Goal: Task Accomplishment & Management: Complete application form

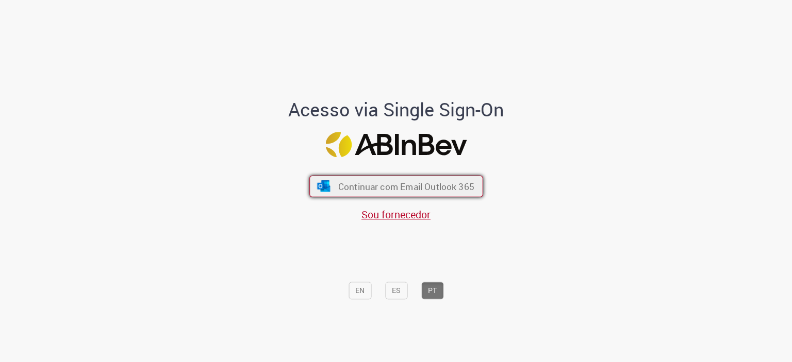
click at [316, 187] on img "submit" at bounding box center [323, 185] width 15 height 11
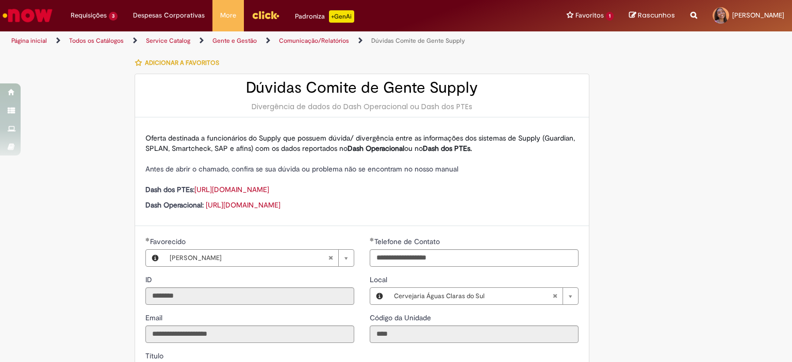
scroll to position [206, 0]
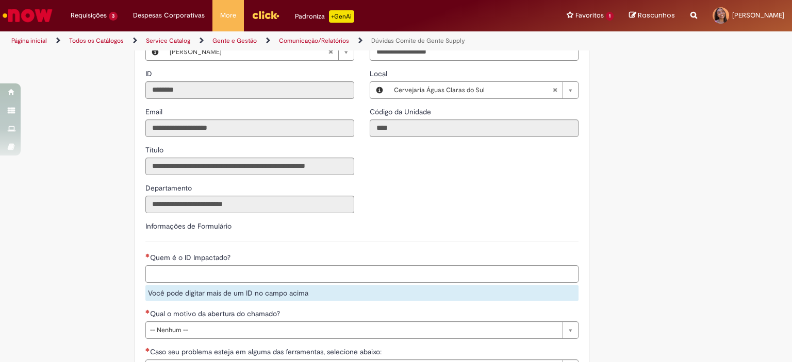
click at [208, 274] on input "Quem é o ID Impactado?" at bounding box center [383, 274] width 475 height 15
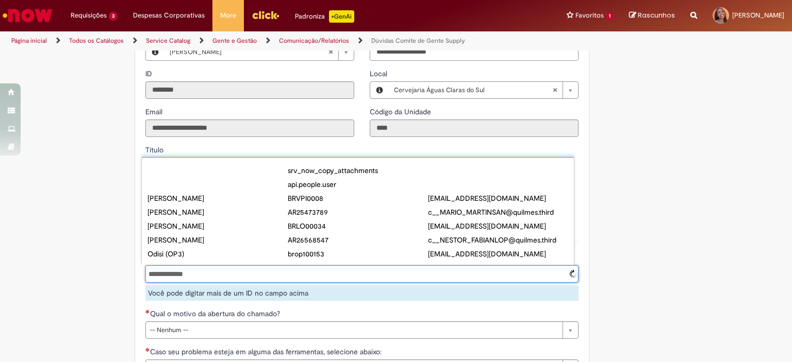
type input "**********"
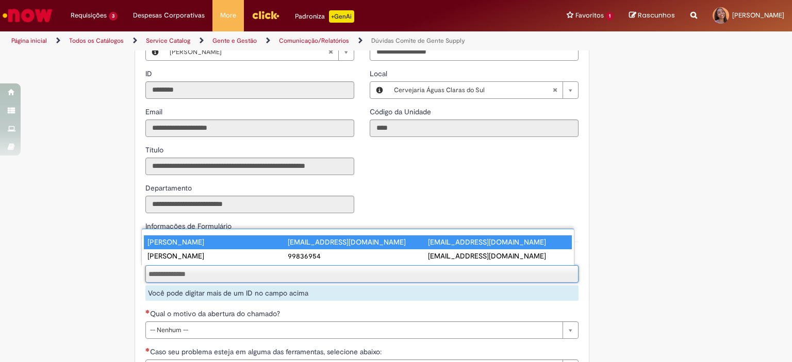
scroll to position [0, 0]
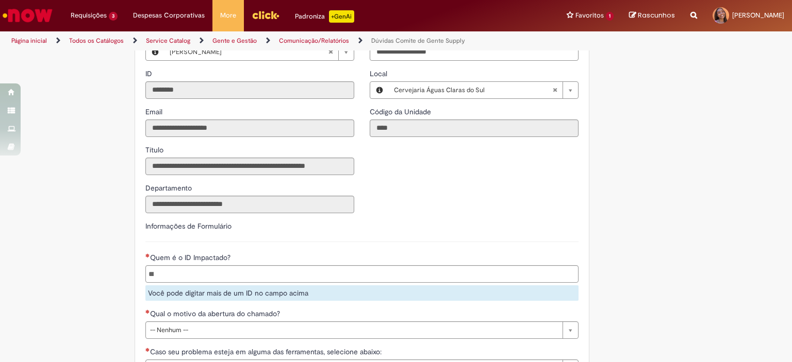
click at [226, 272] on li at bounding box center [362, 274] width 432 height 17
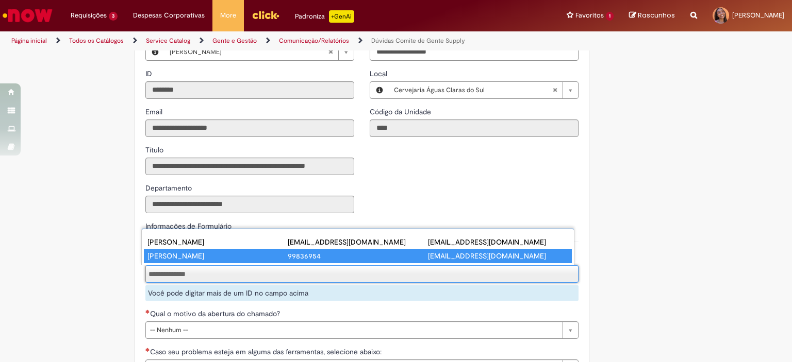
type input "**********"
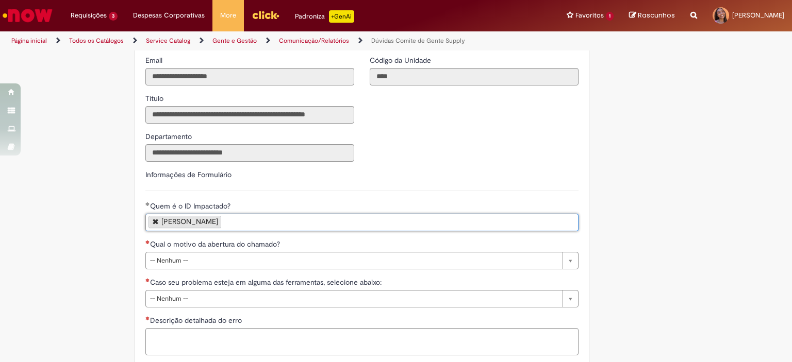
scroll to position [309, 0]
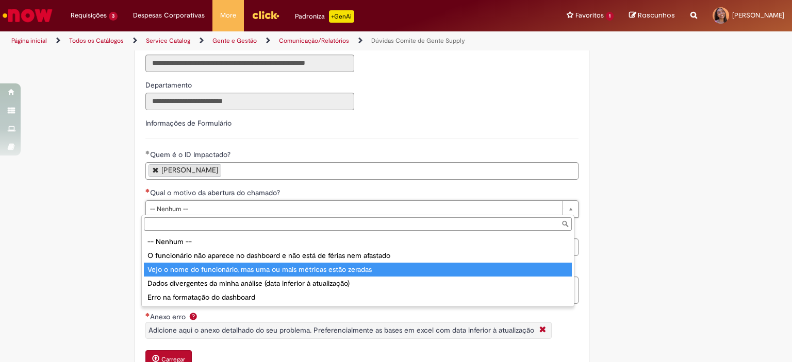
type input "**********"
select select "**********"
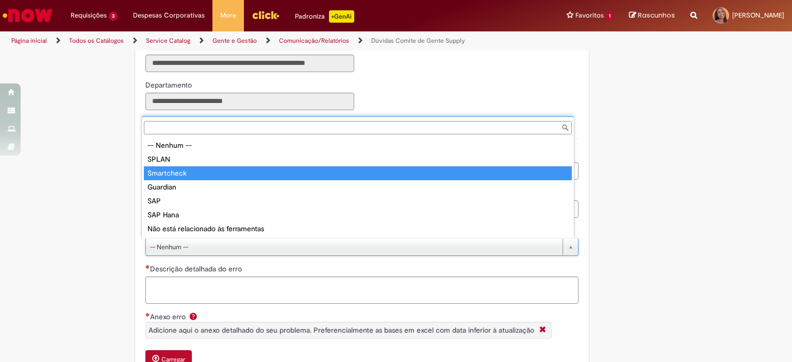
type input "**********"
select select "**********"
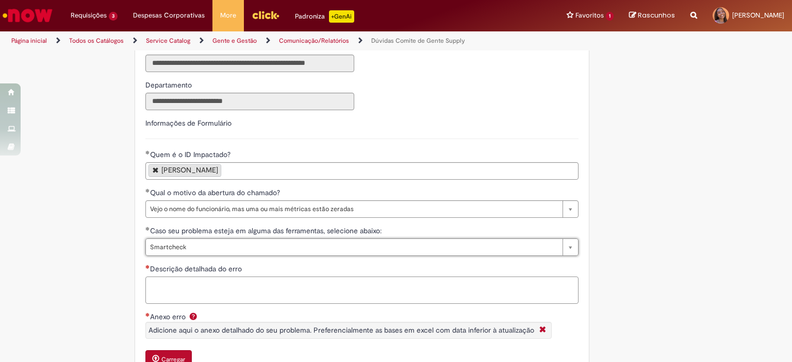
click at [220, 286] on textarea "Descrição detalhada do erro" at bounding box center [361, 291] width 433 height 28
click at [273, 283] on textarea "**********" at bounding box center [361, 291] width 433 height 28
click at [388, 282] on textarea "**********" at bounding box center [361, 291] width 433 height 28
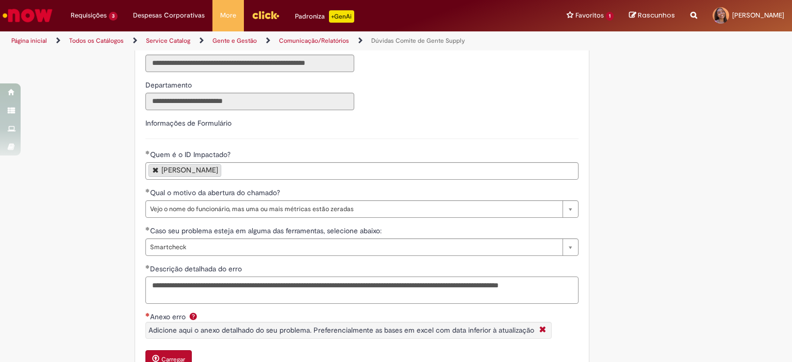
click at [210, 282] on textarea "**********" at bounding box center [361, 291] width 433 height 28
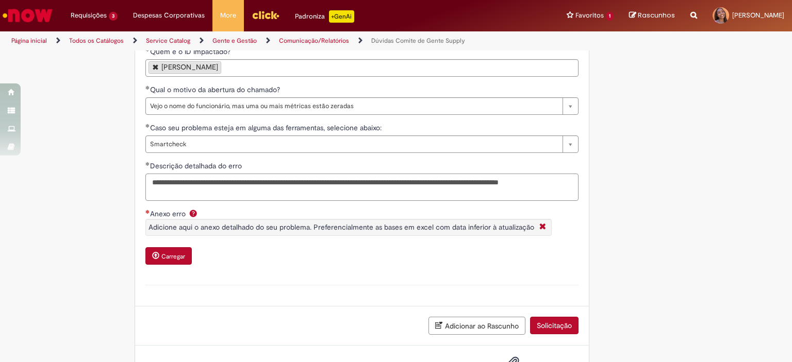
click at [208, 193] on textarea "**********" at bounding box center [361, 188] width 433 height 28
type textarea "**********"
click at [182, 251] on button "Carregar" at bounding box center [168, 257] width 46 height 18
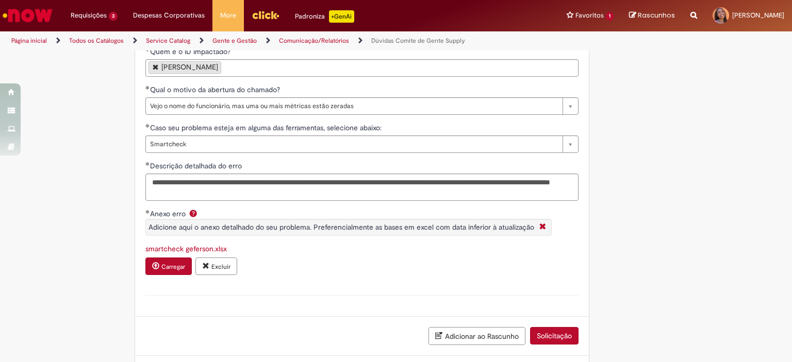
click at [551, 329] on button "Solicitação" at bounding box center [554, 336] width 48 height 18
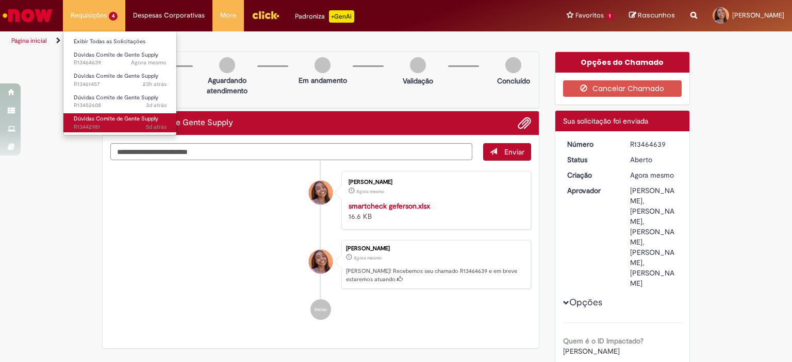
click at [125, 130] on span "5d atrás 5 dias atrás R13442981" at bounding box center [120, 127] width 93 height 8
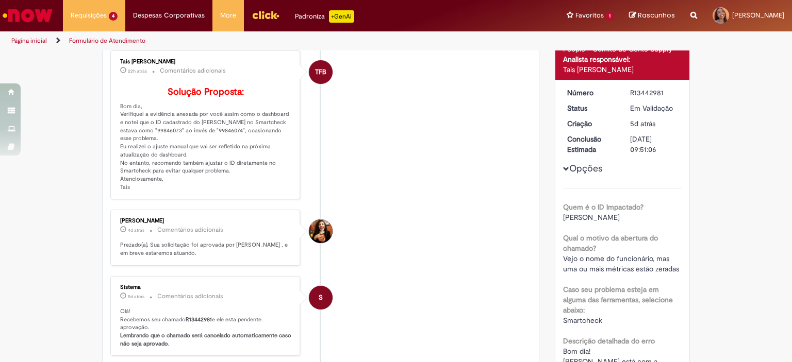
scroll to position [52, 0]
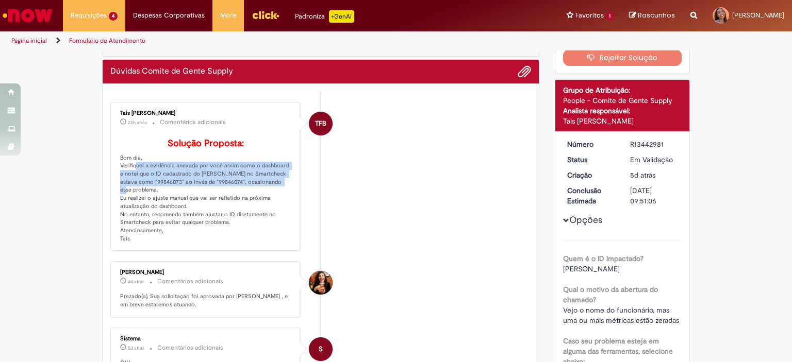
drag, startPoint x: 128, startPoint y: 181, endPoint x: 276, endPoint y: 195, distance: 149.2
click at [276, 195] on p "Solução Proposta: Bom dia, Verifiquei a evidência anexada por você assim como o…" at bounding box center [206, 191] width 172 height 105
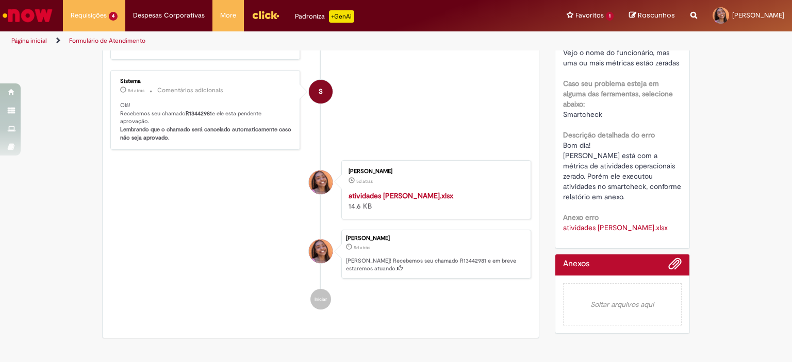
scroll to position [155, 0]
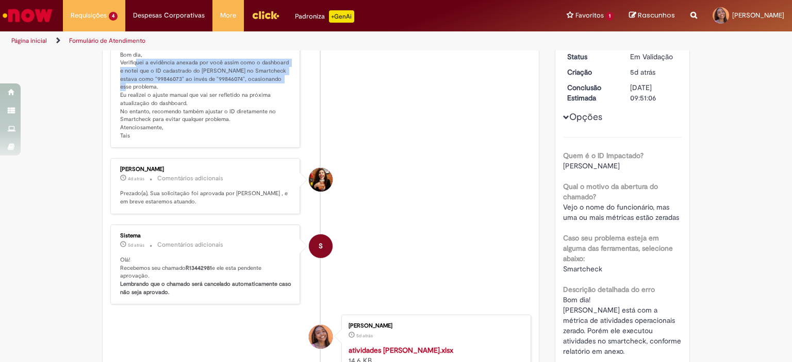
click at [346, 104] on li "TFB Tais [PERSON_NAME] 22h atrás 22 horas atrás Comentários adicionais Solução …" at bounding box center [320, 74] width 421 height 150
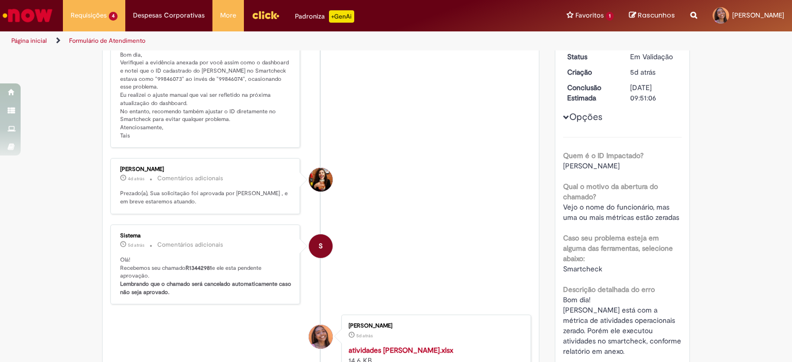
scroll to position [0, 0]
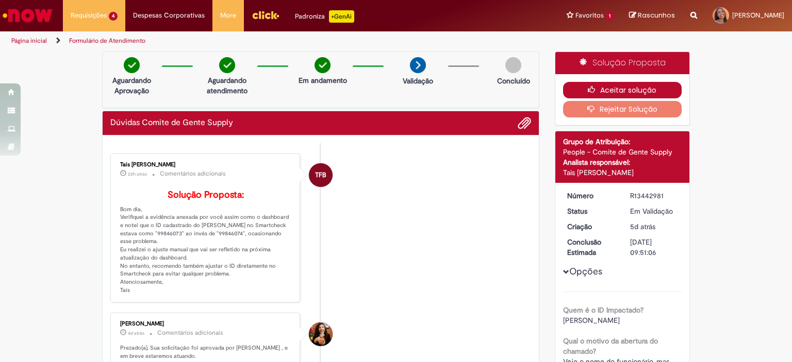
click at [607, 88] on button "Aceitar solução" at bounding box center [622, 90] width 119 height 17
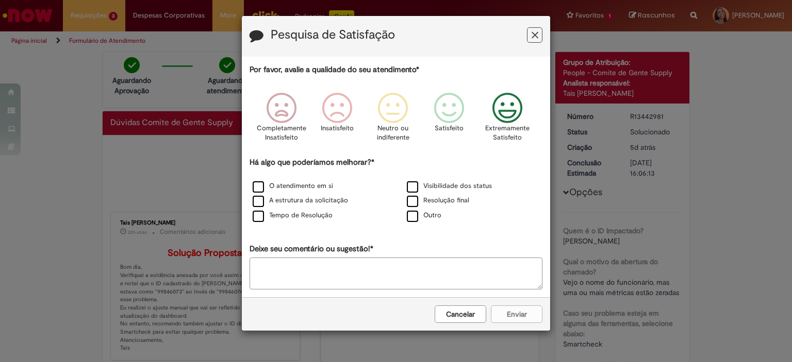
click at [513, 116] on icon "Feedback" at bounding box center [507, 108] width 39 height 31
click at [310, 221] on div "Tempo de Resolução" at bounding box center [319, 216] width 152 height 13
click at [514, 113] on icon "Feedback" at bounding box center [507, 108] width 39 height 31
click at [259, 183] on label "O atendimento em si" at bounding box center [293, 187] width 80 height 10
click at [516, 313] on button "Enviar" at bounding box center [517, 315] width 52 height 18
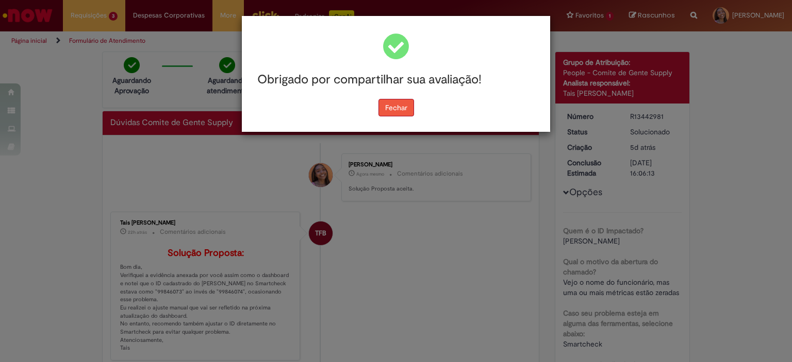
click at [389, 106] on button "Fechar" at bounding box center [396, 108] width 36 height 18
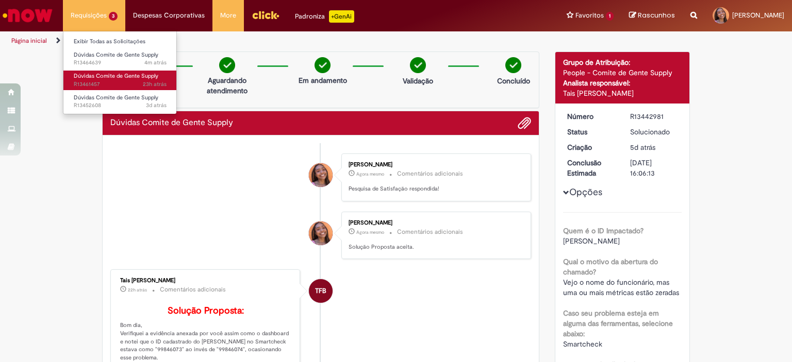
click at [104, 83] on span "23h atrás 23 horas atrás R13461457" at bounding box center [120, 84] width 93 height 8
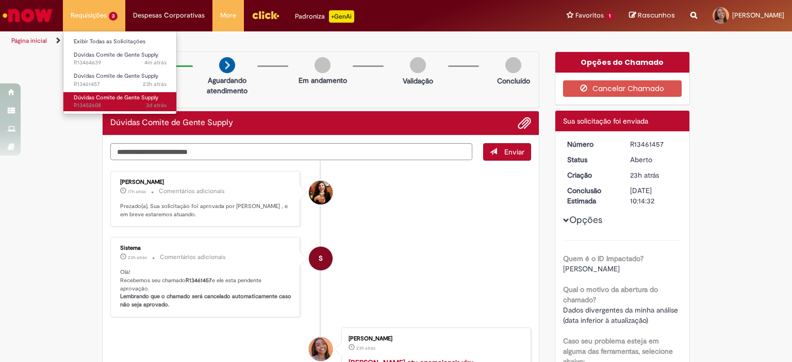
click at [110, 102] on span "3d atrás 3 dias atrás R13452608" at bounding box center [120, 106] width 93 height 8
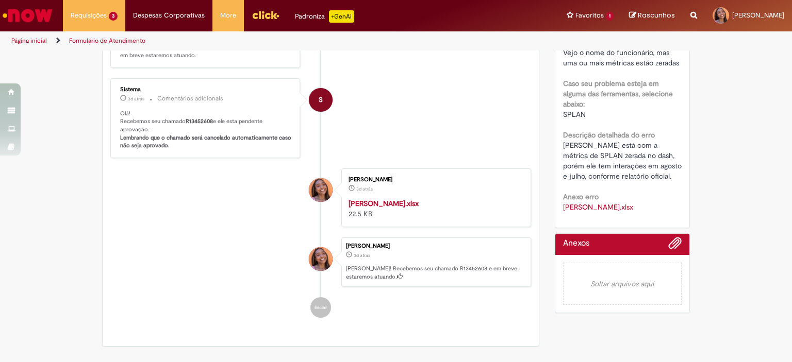
scroll to position [103, 0]
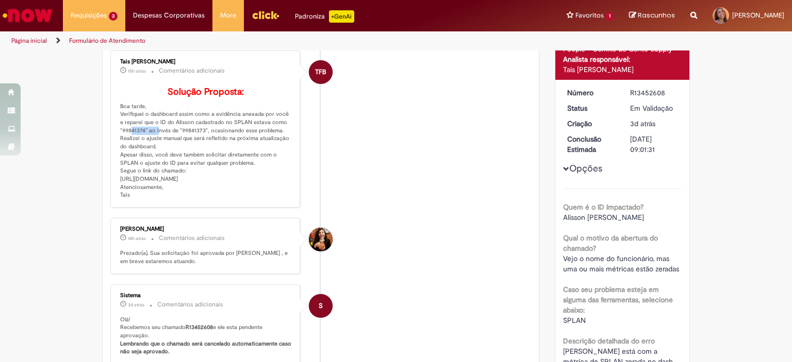
drag, startPoint x: 120, startPoint y: 144, endPoint x: 151, endPoint y: 144, distance: 30.9
click at [151, 144] on p "Solução Proposta: Boa tarde, Verifiquei o dashboard assim como a evidência anex…" at bounding box center [206, 143] width 172 height 112
drag, startPoint x: 113, startPoint y: 193, endPoint x: 275, endPoint y: 202, distance: 162.2
click at [275, 202] on div "Tais [PERSON_NAME] 15h atrás 15 horas atrás Comentários adicionais Solução Prop…" at bounding box center [205, 129] width 184 height 151
copy p "[URL][DOMAIN_NAME]"
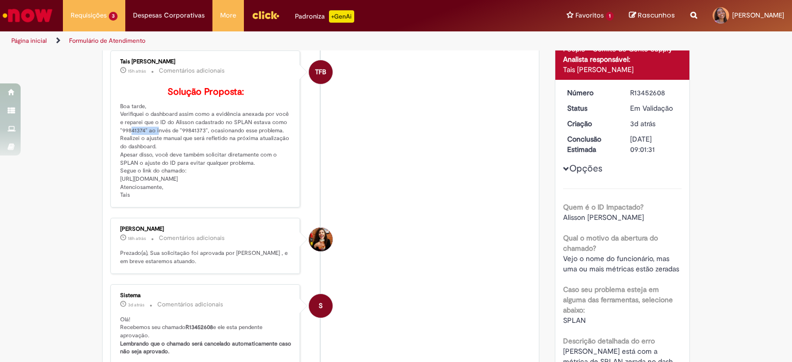
click at [179, 200] on p "Solução Proposta: Boa tarde, Verifiquei o dashboard assim como a evidência anex…" at bounding box center [206, 143] width 172 height 112
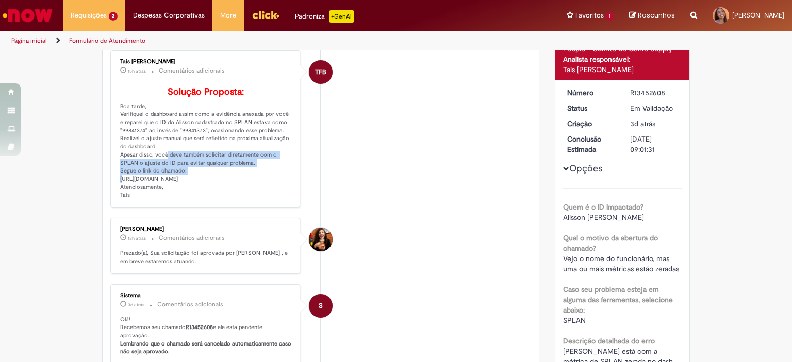
drag, startPoint x: 157, startPoint y: 172, endPoint x: 194, endPoint y: 185, distance: 39.5
click at [194, 185] on p "Solução Proposta: Boa tarde, Verifiquei o dashboard assim como a evidência anex…" at bounding box center [206, 143] width 172 height 112
click at [437, 143] on li "TFB Tais [PERSON_NAME] 15h atrás 15 horas atrás Comentários adicionais Solução …" at bounding box center [320, 129] width 421 height 157
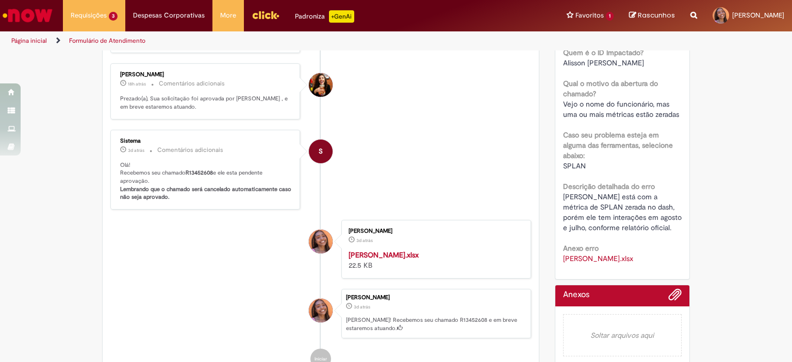
scroll to position [0, 0]
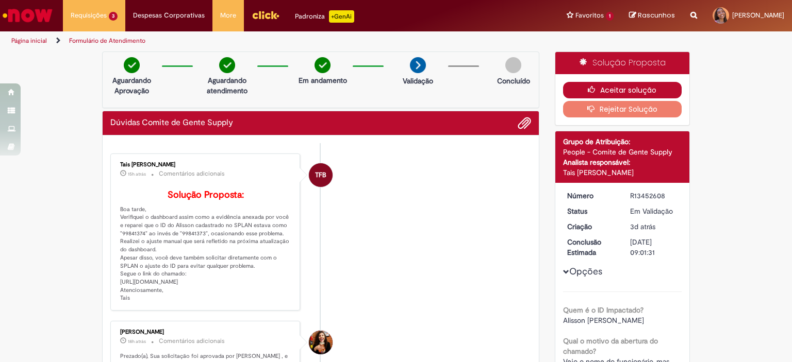
click at [609, 83] on button "Aceitar solução" at bounding box center [622, 90] width 119 height 17
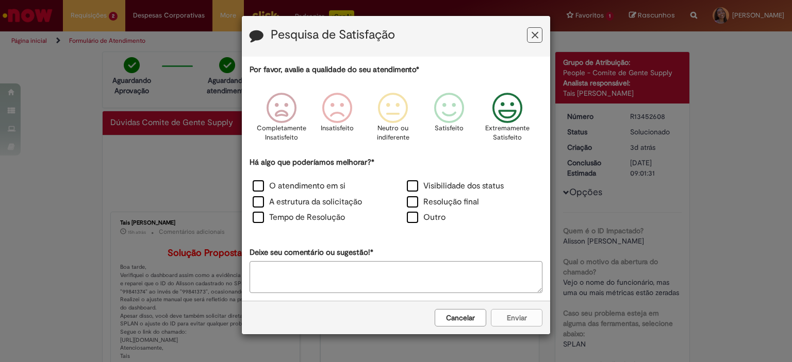
click at [514, 109] on icon "Feedback" at bounding box center [507, 108] width 39 height 31
click at [303, 218] on label "Tempo de Resolução" at bounding box center [299, 218] width 92 height 12
click at [523, 307] on div "Cancelar Enviar" at bounding box center [396, 318] width 308 height 34
click at [525, 313] on button "Enviar" at bounding box center [517, 318] width 52 height 18
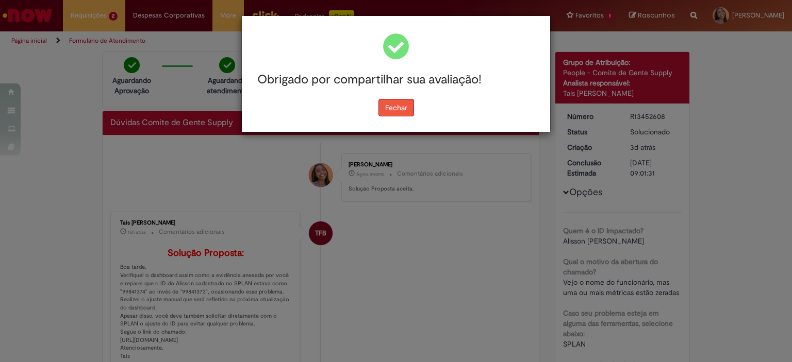
click at [390, 110] on button "Fechar" at bounding box center [396, 108] width 36 height 18
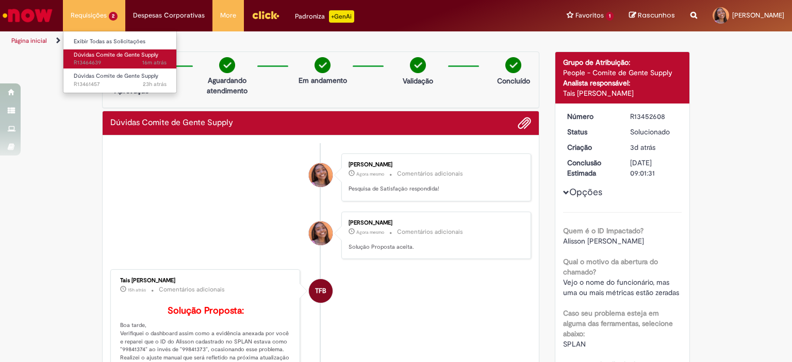
click at [103, 59] on link "Dúvidas Comite de Gente Supply 16m atrás 16 minutos atrás R13464639" at bounding box center [119, 59] width 113 height 19
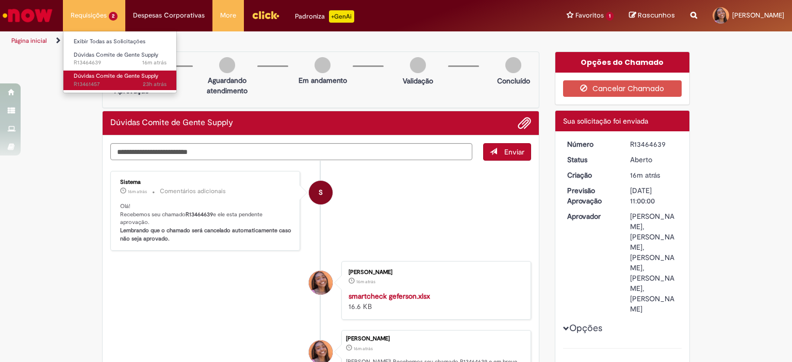
click at [112, 84] on span "23h atrás 23 horas atrás R13461457" at bounding box center [120, 84] width 93 height 8
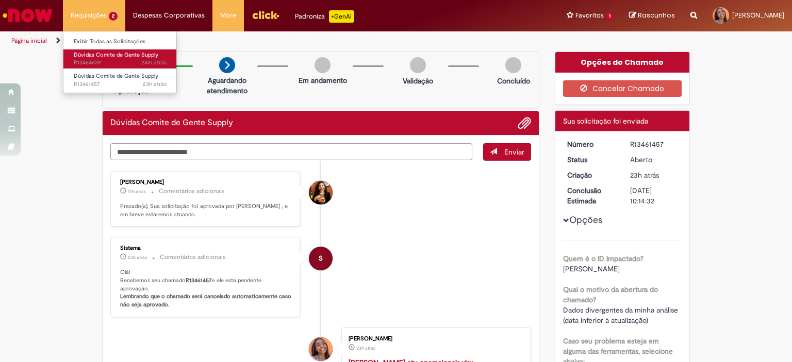
click at [107, 60] on span "24m atrás 24 minutos atrás R13464639" at bounding box center [120, 63] width 93 height 8
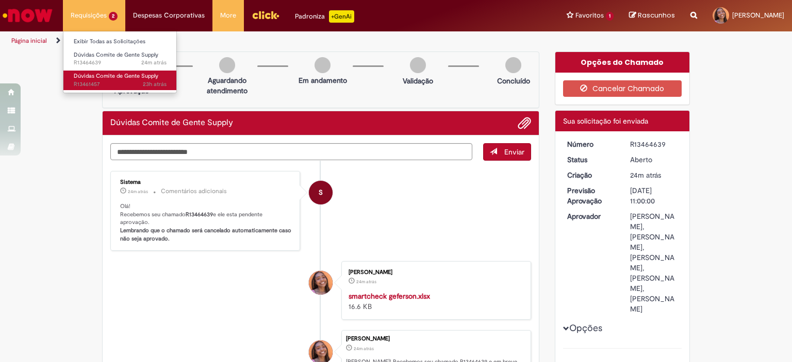
click at [97, 76] on span "Dúvidas Comite de Gente Supply" at bounding box center [116, 76] width 85 height 8
